Goal: Information Seeking & Learning: Find specific fact

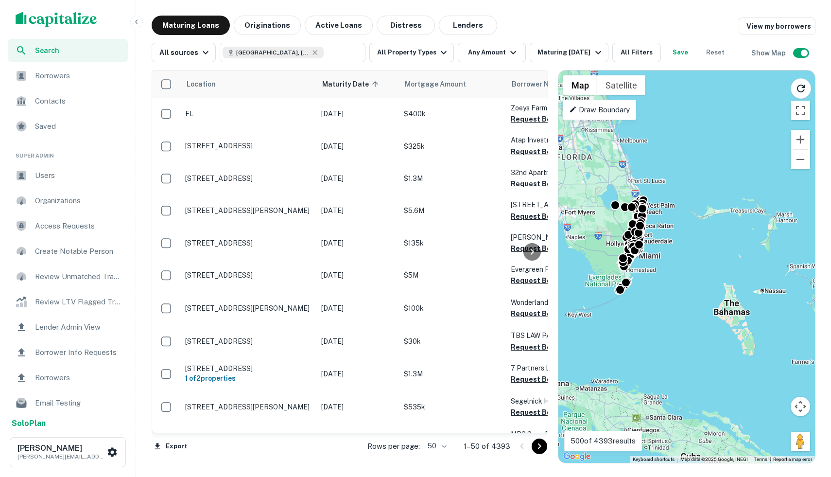
scroll to position [75, 0]
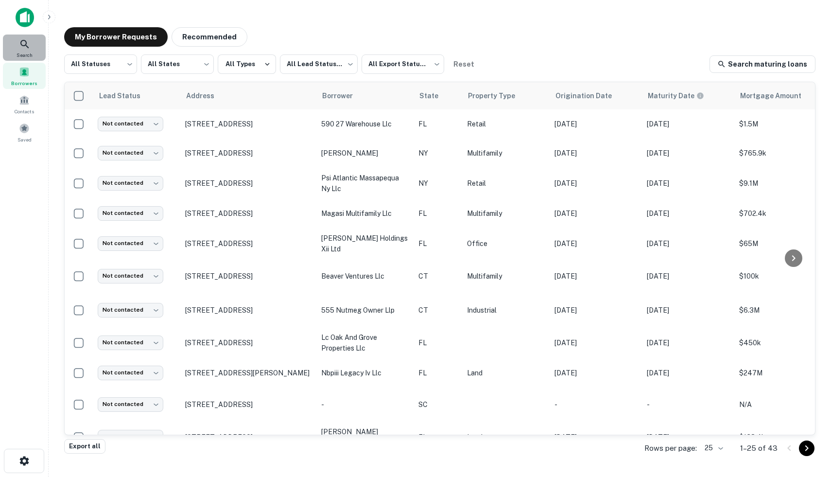
click at [24, 53] on span "Search" at bounding box center [25, 55] width 16 height 8
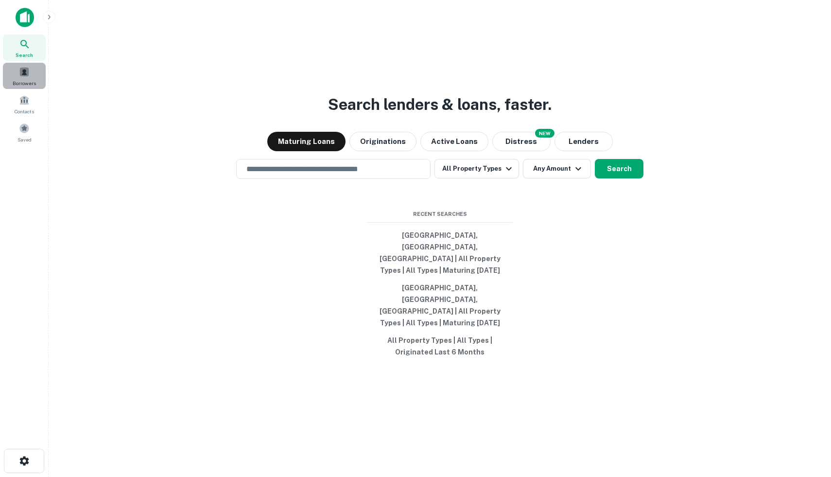
click at [39, 75] on div "Borrowers" at bounding box center [24, 76] width 43 height 26
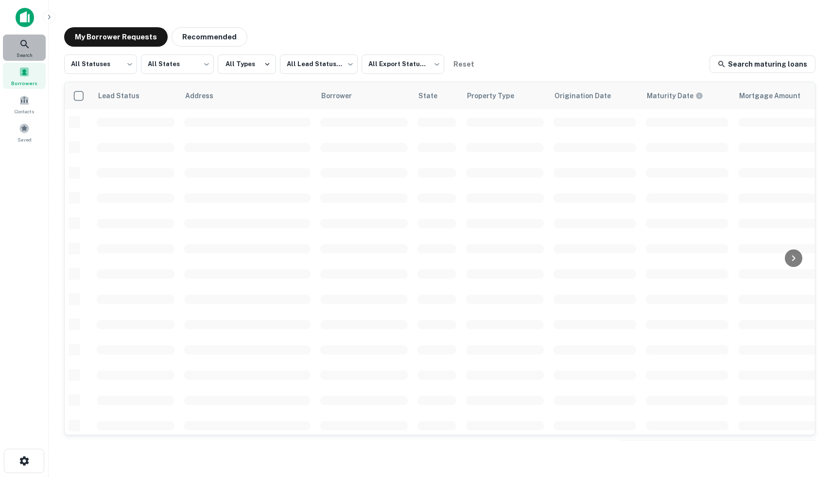
click at [29, 55] on span "Search" at bounding box center [25, 55] width 16 height 8
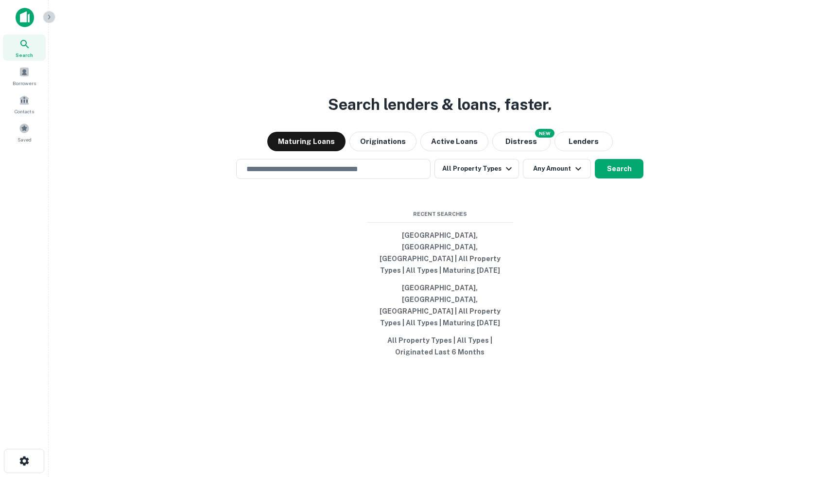
click at [47, 17] on icon "button" at bounding box center [49, 17] width 8 height 8
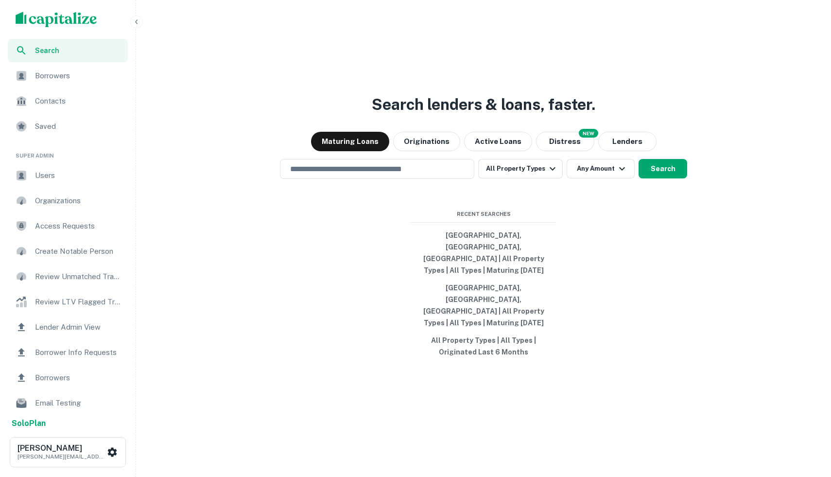
click at [137, 21] on icon "button" at bounding box center [137, 22] width 8 height 8
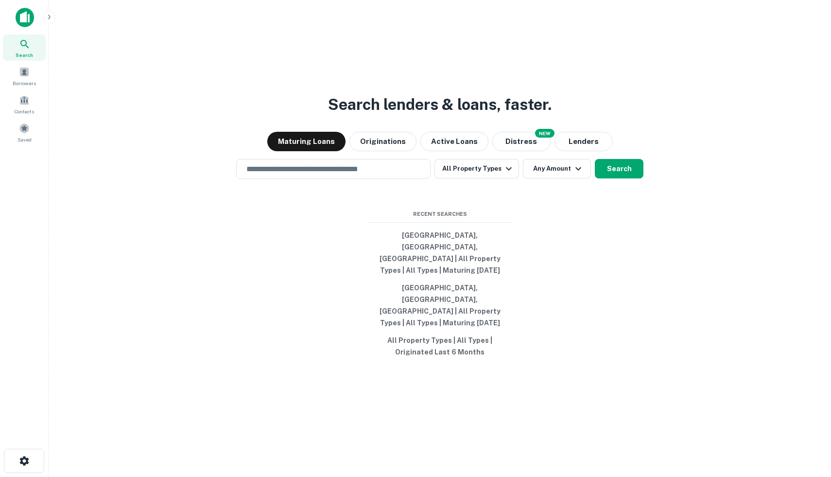
click at [51, 17] on icon "button" at bounding box center [49, 17] width 8 height 8
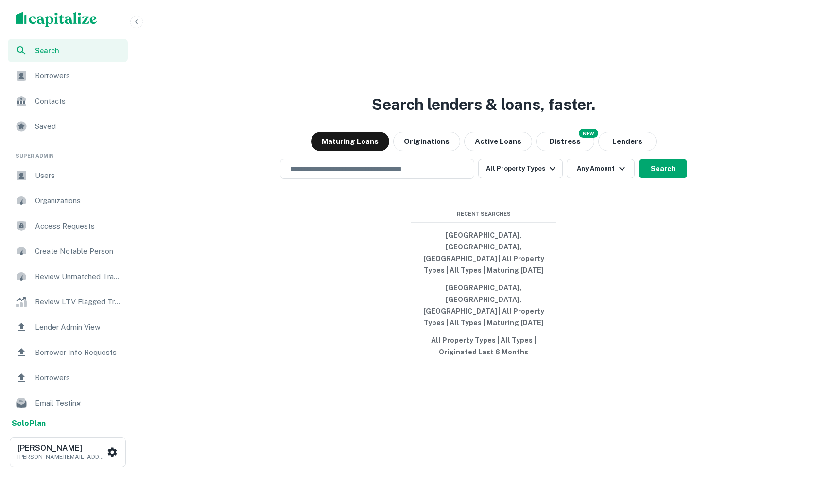
click at [137, 31] on nav "Search Borrowers Contacts Saved Super Admin Users Organizations Access Requests…" at bounding box center [72, 254] width 136 height 477
click at [135, 24] on icon "button" at bounding box center [137, 22] width 8 height 8
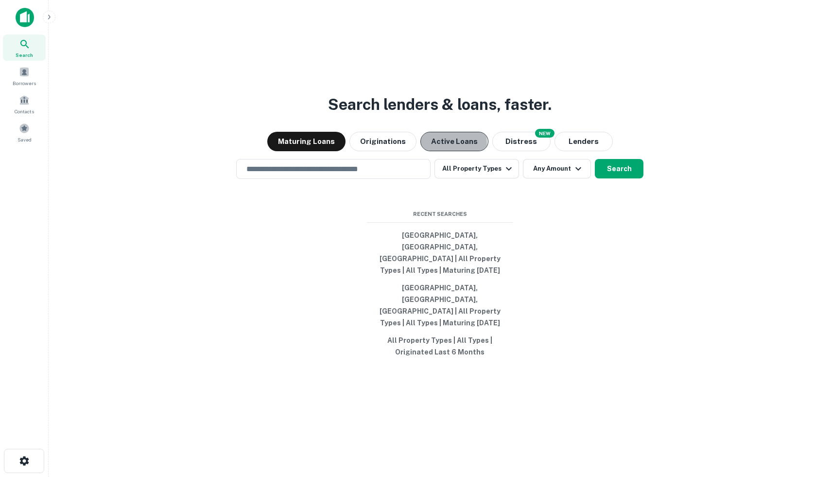
click at [432, 151] on button "Active Loans" at bounding box center [455, 141] width 68 height 19
click at [291, 175] on input "text" at bounding box center [334, 168] width 186 height 11
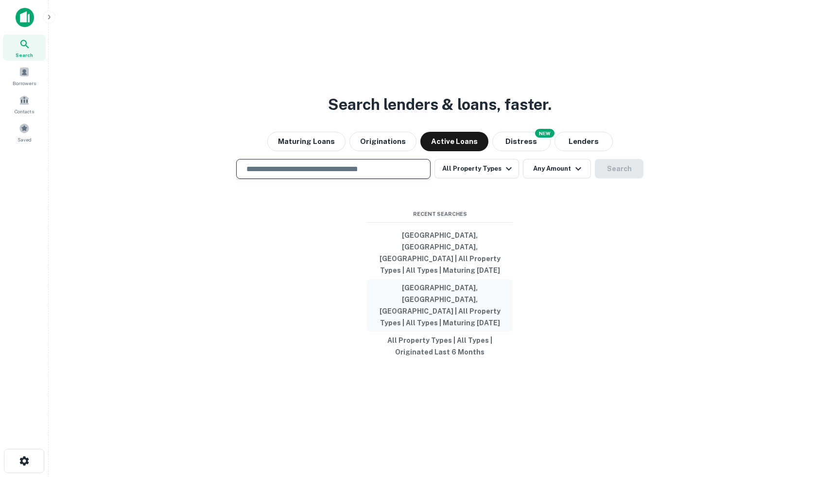
click at [407, 288] on button "[GEOGRAPHIC_DATA], [GEOGRAPHIC_DATA], [GEOGRAPHIC_DATA] | All Property Types | …" at bounding box center [440, 305] width 146 height 53
type input "**********"
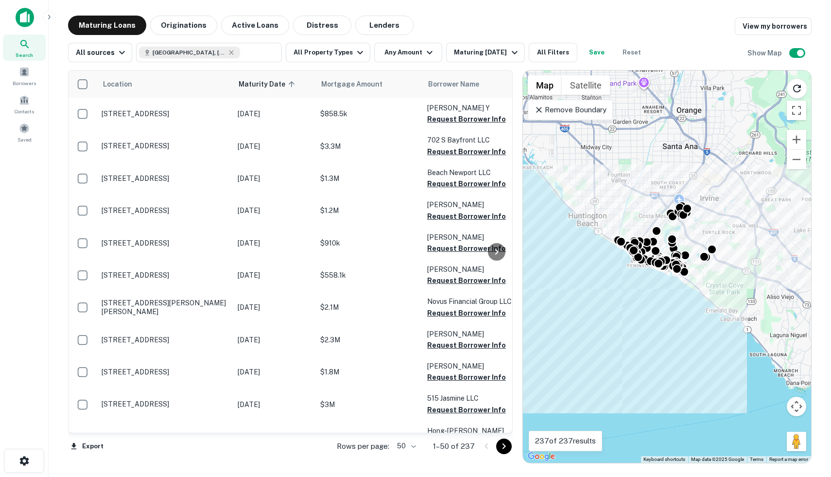
click at [651, 286] on div "To activate drag with keyboard, press Alt + Enter. Once in keyboard drag state,…" at bounding box center [667, 266] width 288 height 392
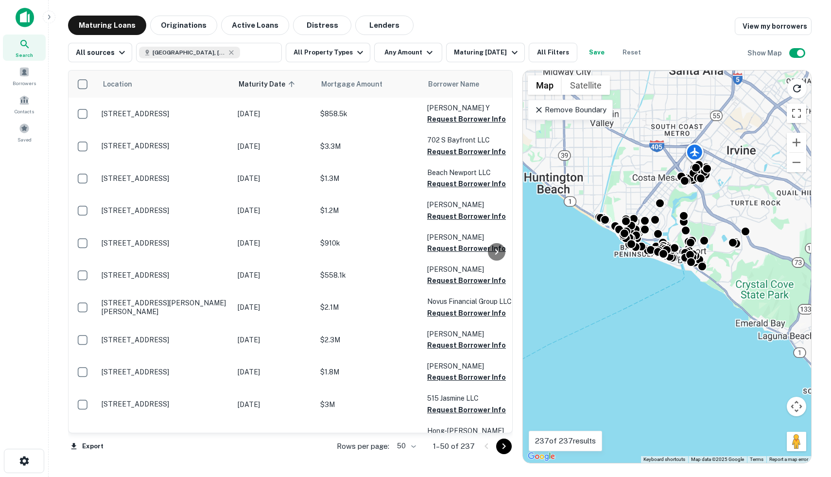
click at [651, 286] on div "To activate drag with keyboard, press Alt + Enter. Once in keyboard drag state,…" at bounding box center [667, 266] width 288 height 392
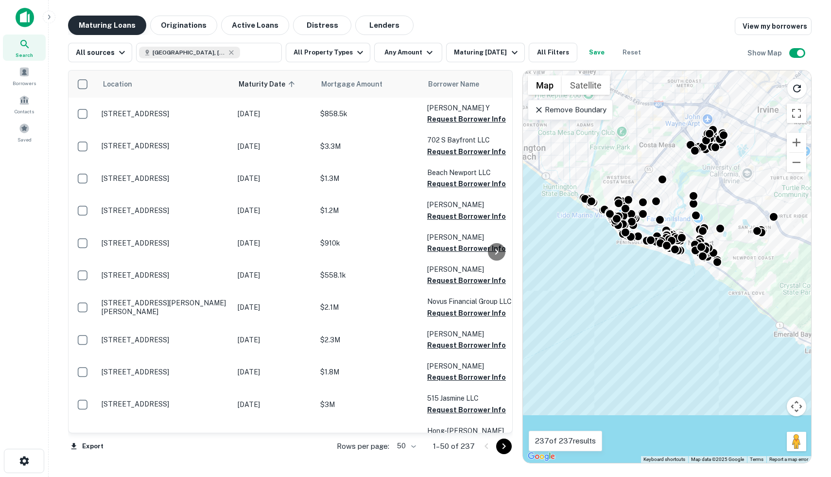
click at [105, 27] on button "Maturing Loans" at bounding box center [107, 25] width 78 height 19
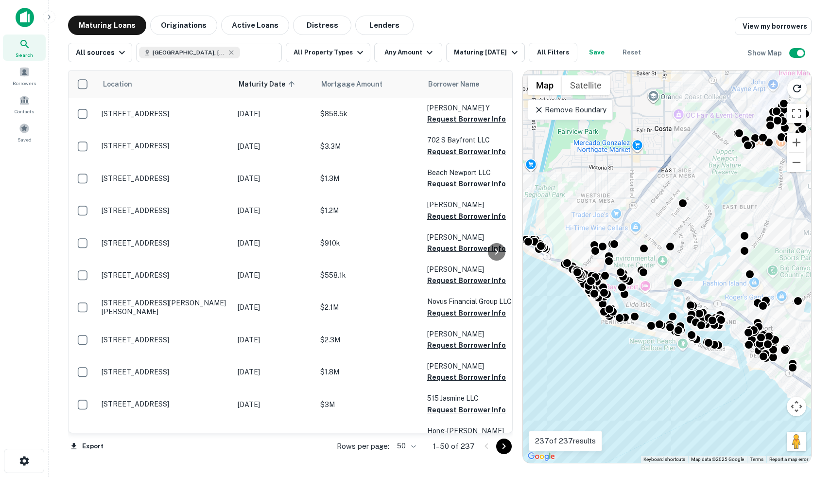
drag, startPoint x: 642, startPoint y: 264, endPoint x: 634, endPoint y: 392, distance: 127.6
click at [634, 393] on div "To activate drag with keyboard, press Alt + Enter. Once in keyboard drag state,…" at bounding box center [667, 266] width 288 height 392
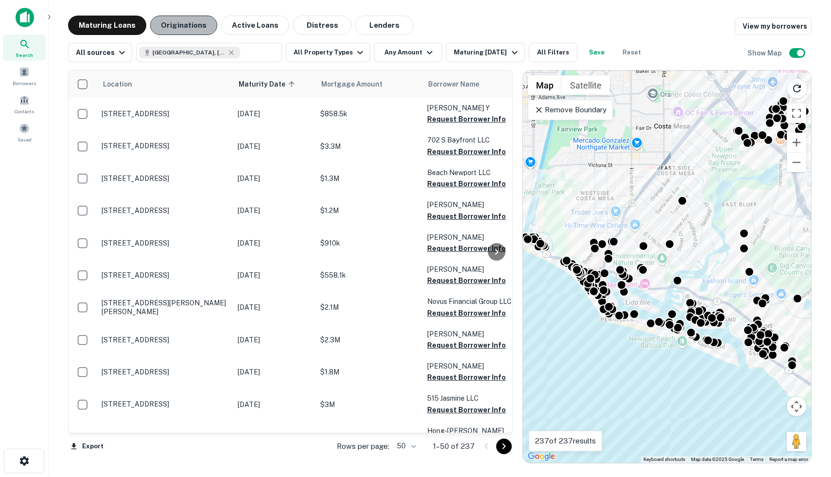
click at [192, 19] on button "Originations" at bounding box center [183, 25] width 67 height 19
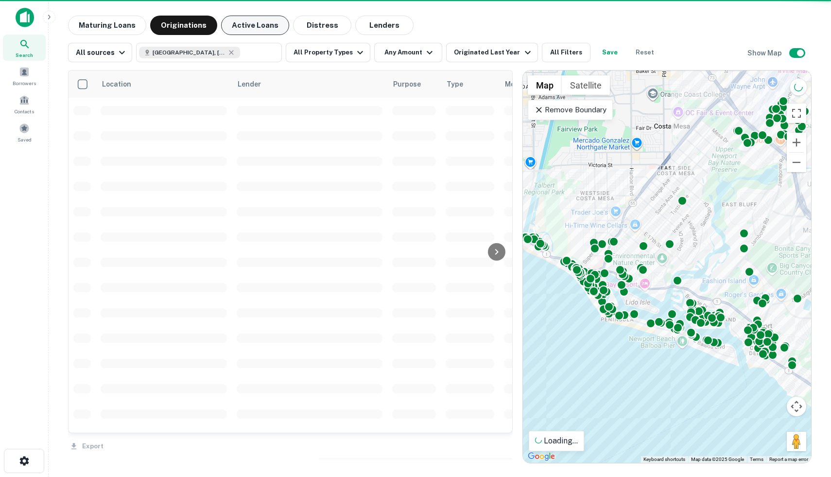
click at [252, 29] on button "Active Loans" at bounding box center [255, 25] width 68 height 19
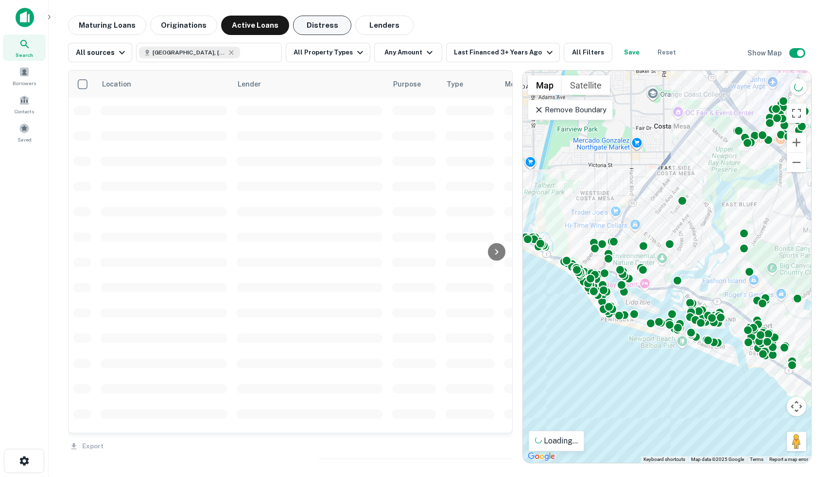
click at [296, 30] on button "Distress" at bounding box center [322, 25] width 58 height 19
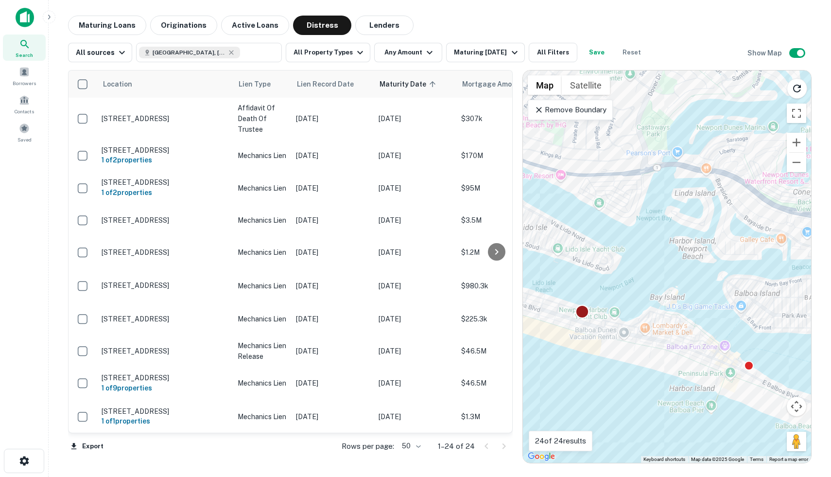
click at [582, 308] on div at bounding box center [582, 311] width 14 height 14
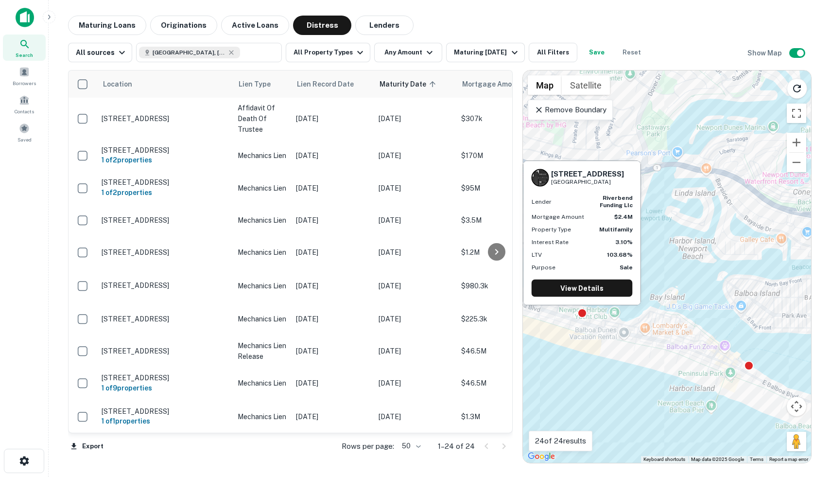
click at [578, 247] on div "Lender riverbend funding llc Mortgage Amount $2.4M Property Type Multifamily In…" at bounding box center [582, 232] width 101 height 77
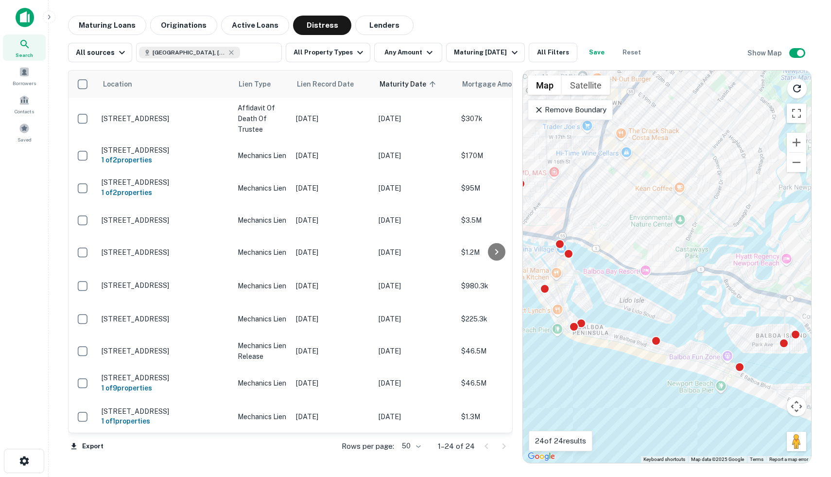
drag, startPoint x: 561, startPoint y: 356, endPoint x: 641, endPoint y: 387, distance: 85.3
click at [641, 387] on div "To activate drag with keyboard, press Alt + Enter. Once in keyboard drag state,…" at bounding box center [667, 266] width 288 height 392
click at [582, 323] on div at bounding box center [582, 323] width 14 height 14
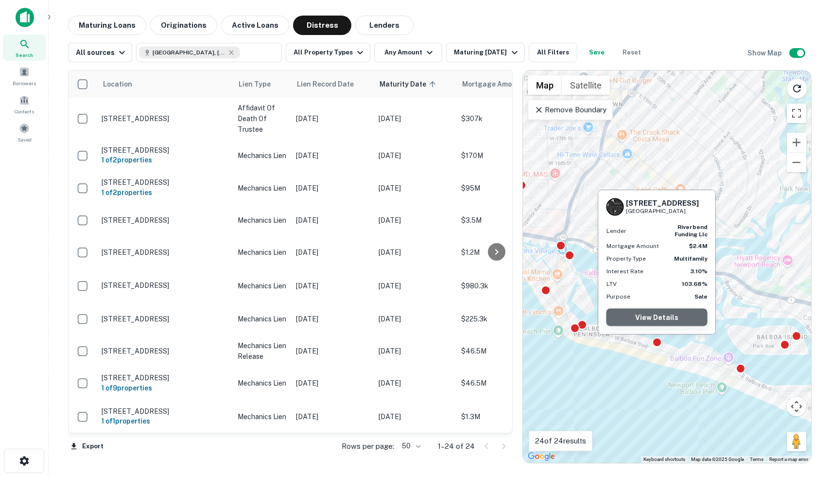
click at [643, 314] on link "View Details" at bounding box center [657, 318] width 101 height 18
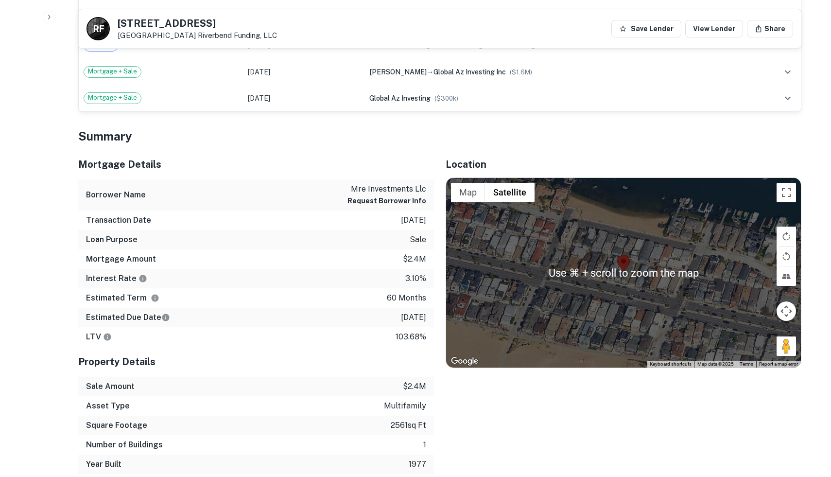
scroll to position [568, 0]
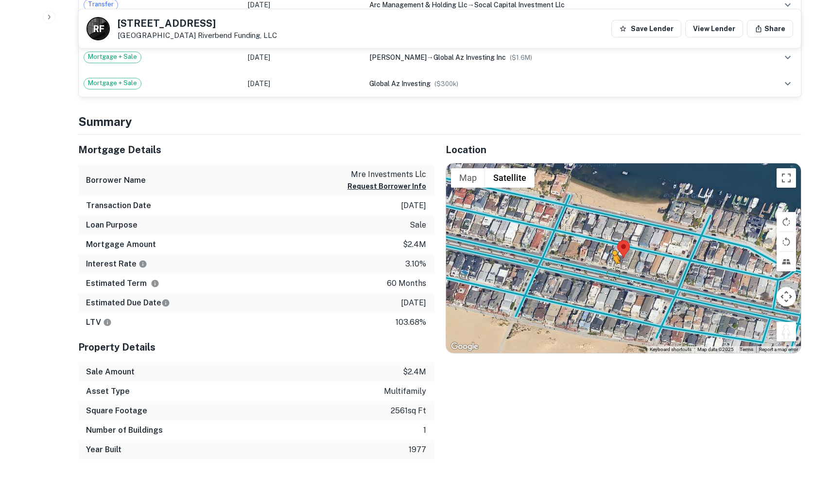
drag, startPoint x: 780, startPoint y: 332, endPoint x: 610, endPoint y: 273, distance: 179.9
click at [610, 273] on div "To activate drag with keyboard, press Alt + Enter. Once in keyboard drag state,…" at bounding box center [623, 258] width 355 height 190
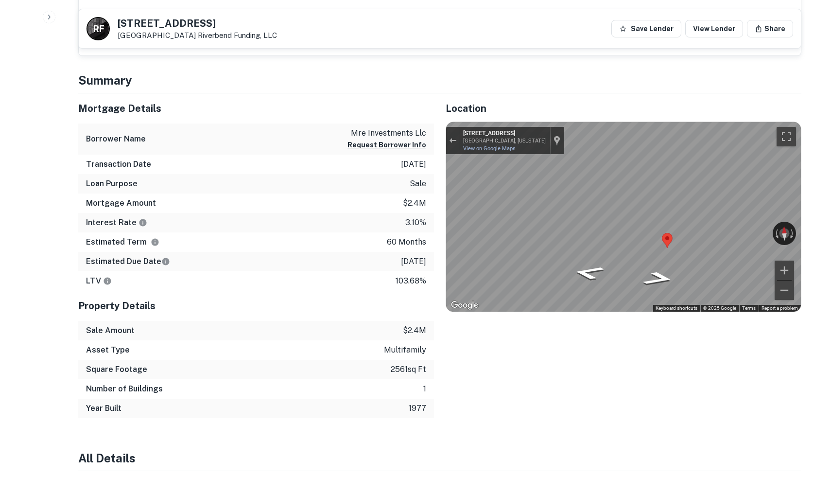
scroll to position [652, 0]
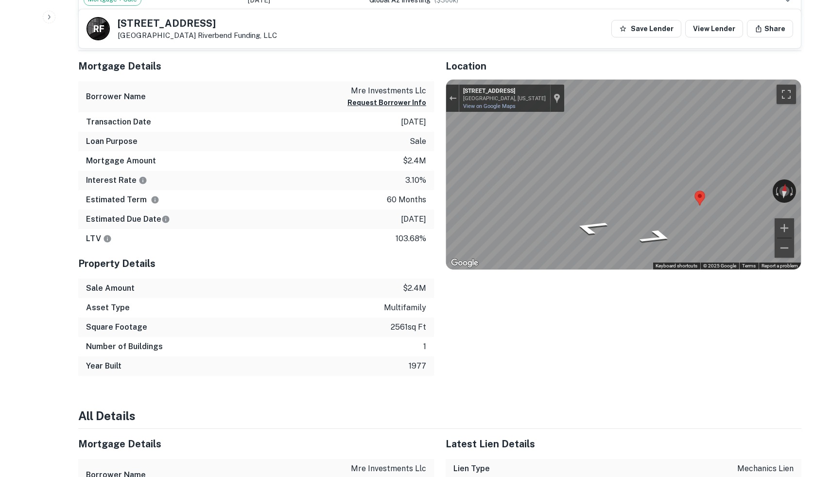
drag, startPoint x: 476, startPoint y: 91, endPoint x: 519, endPoint y: 91, distance: 42.8
click at [519, 91] on div "[STREET_ADDRESS][GEOGRAPHIC_DATA][US_STATE][STREET_ADDRESS] on Google Maps Cust…" at bounding box center [511, 98] width 105 height 27
copy div "[STREET_ADDRESS]"
